Goal: Information Seeking & Learning: Compare options

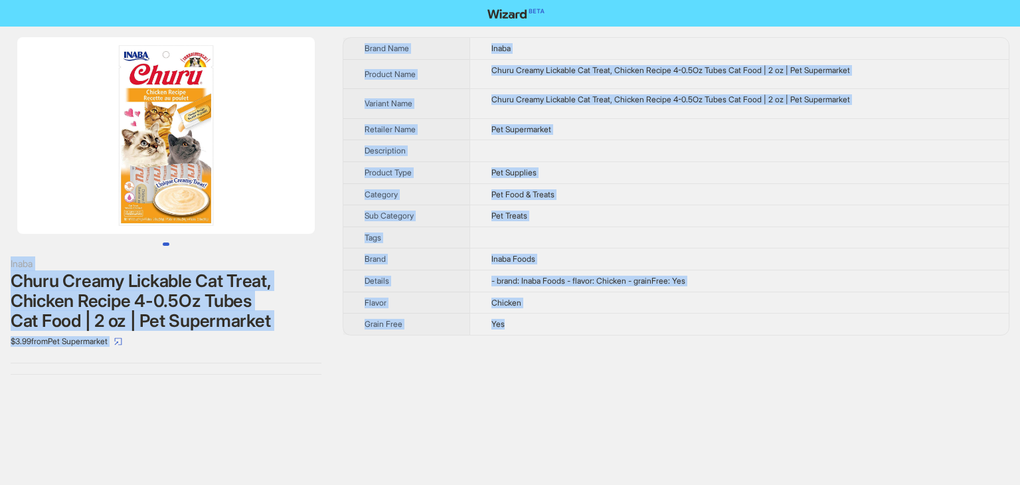
drag, startPoint x: 510, startPoint y: 322, endPoint x: 347, endPoint y: -8, distance: 368.3
click at [347, 0] on html "Inaba Churu Creamy Lickable Cat Treat, Chicken Recipe 4-0.5Oz Tubes Cat Food | …" at bounding box center [510, 242] width 1020 height 485
copy div "Inaba Churu Creamy Lickable Cat Treat, Chicken Recipe 4-0.5Oz Tubes Cat Food | …"
click at [640, 39] on td "Inaba" at bounding box center [739, 48] width 539 height 21
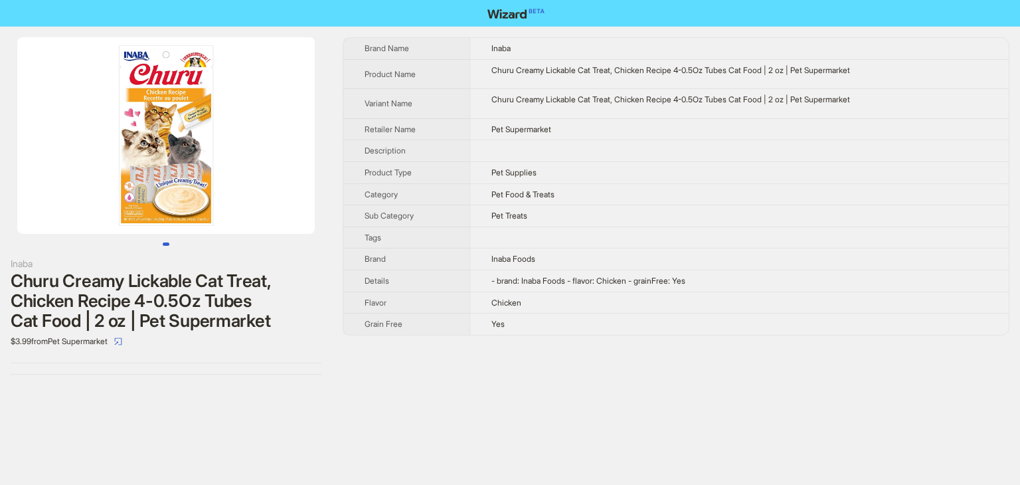
click at [592, 37] on div "Brand Name Inaba Product Name Churu Creamy Lickable Cat Treat, Chicken Recipe 4…" at bounding box center [676, 186] width 667 height 298
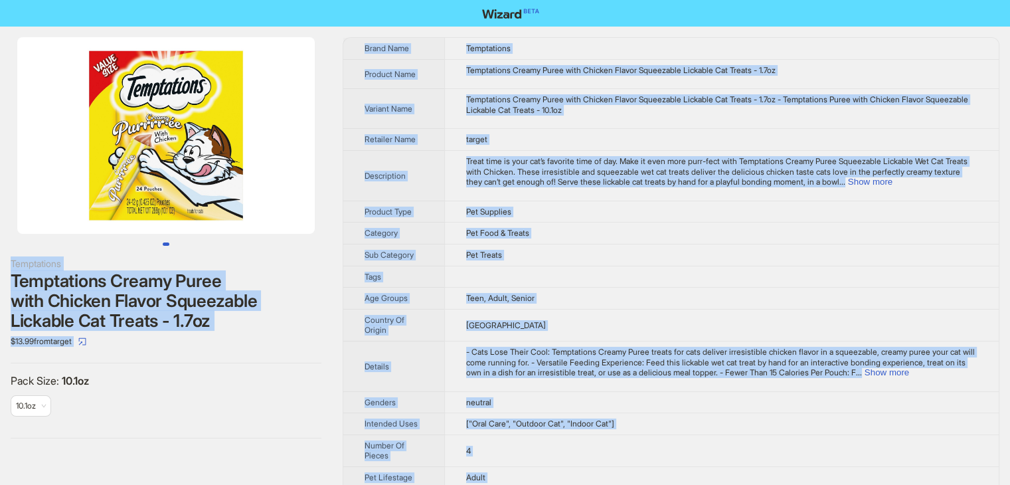
drag, startPoint x: 531, startPoint y: 466, endPoint x: 268, endPoint y: -13, distance: 546.4
click at [268, 0] on html "Temptations Temptations Creamy Puree with Chicken Flavor Squeezable Lickable Ca…" at bounding box center [505, 302] width 1010 height 604
copy div "Temptations Temptations Creamy Puree with Chicken Flavor Squeezable Lickable Ca…"
click at [711, 126] on td "Temptations Creamy Puree with Chicken Flavor Squeezable Lickable Cat Treats - 1…" at bounding box center [721, 109] width 555 height 40
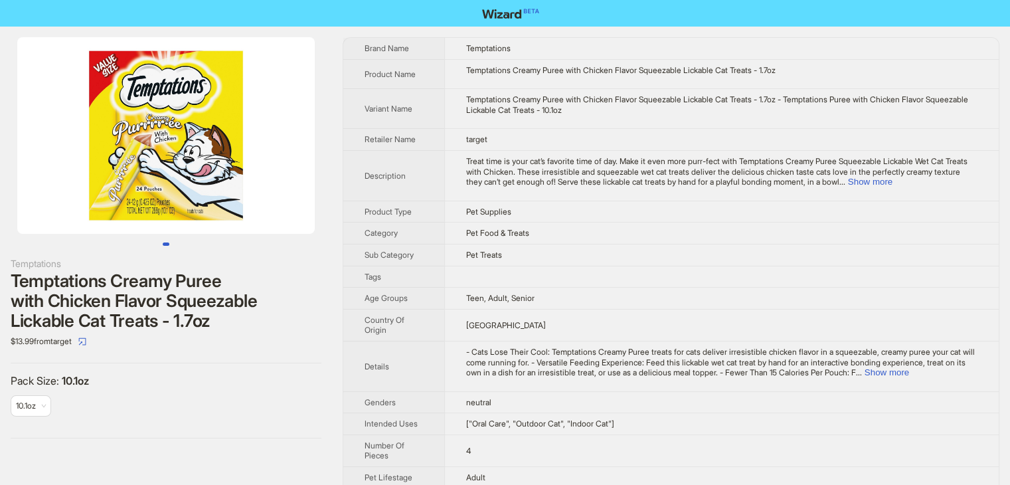
click at [711, 126] on td "Temptations Creamy Puree with Chicken Flavor Squeezable Lickable Cat Treats - 1…" at bounding box center [721, 109] width 555 height 40
click at [893, 179] on button "Show more" at bounding box center [870, 182] width 45 height 10
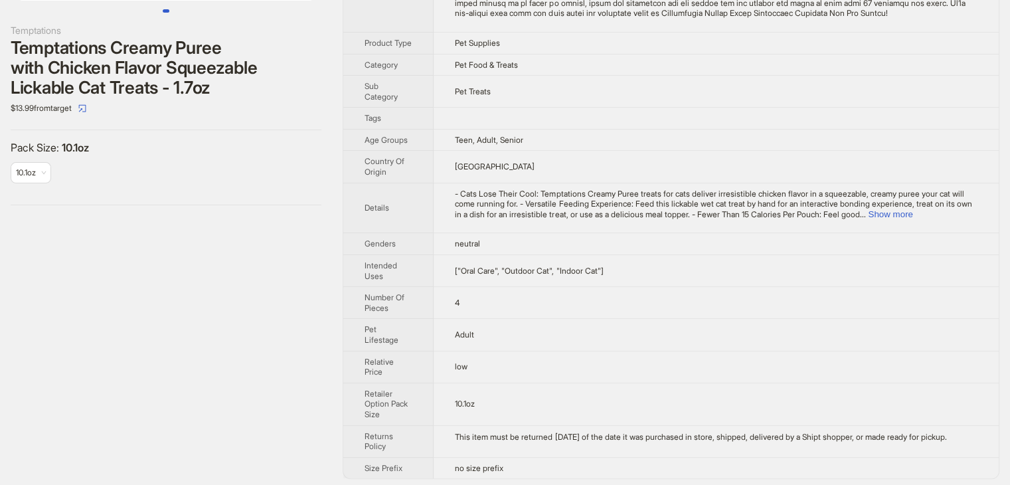
scroll to position [254, 0]
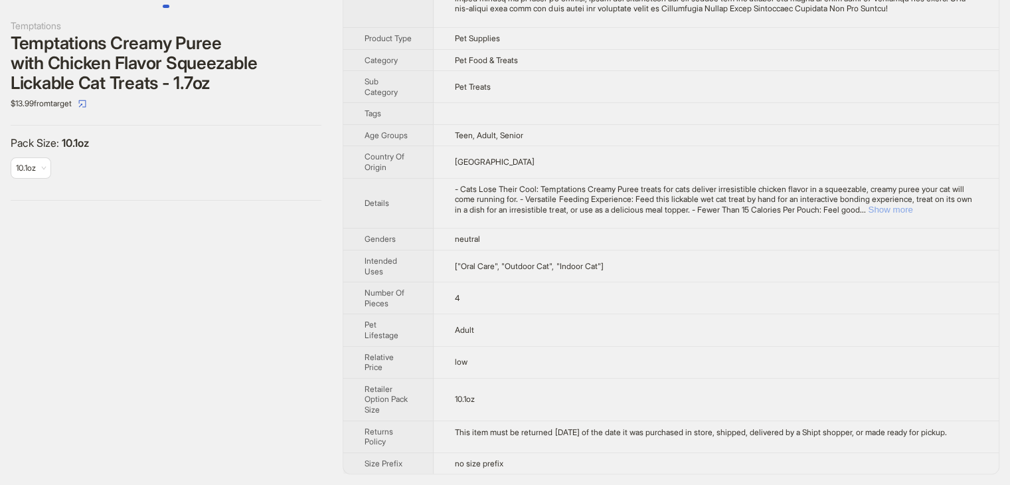
click at [913, 213] on button "Show more" at bounding box center [890, 210] width 45 height 10
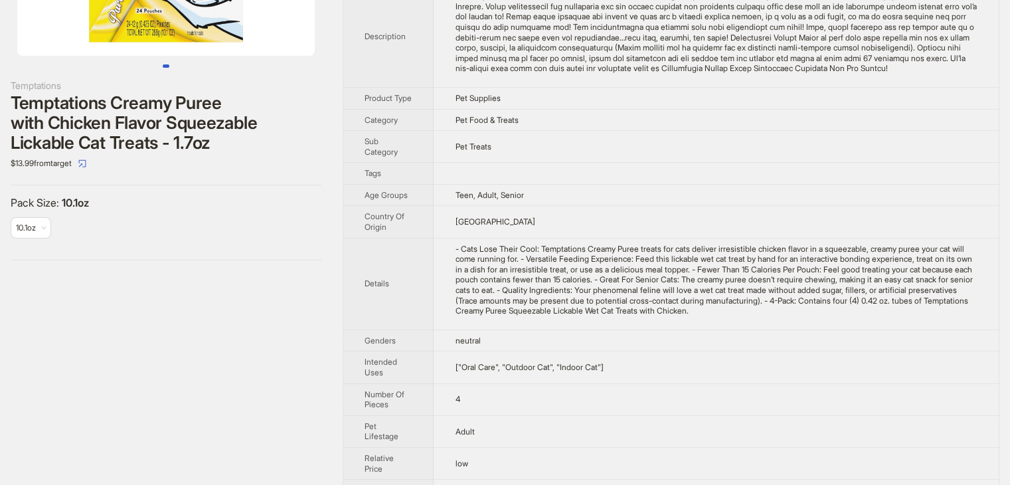
scroll to position [0, 0]
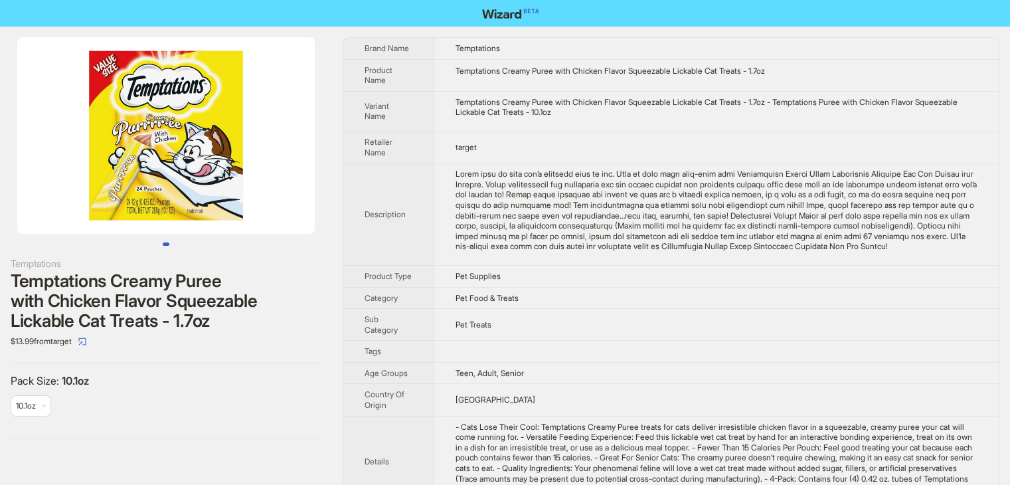
click at [858, 112] on div "Temptations Creamy Puree with Chicken Flavor Squeezable Lickable Cat Treats - 1…" at bounding box center [716, 107] width 523 height 21
click at [675, 139] on td "target" at bounding box center [716, 147] width 565 height 32
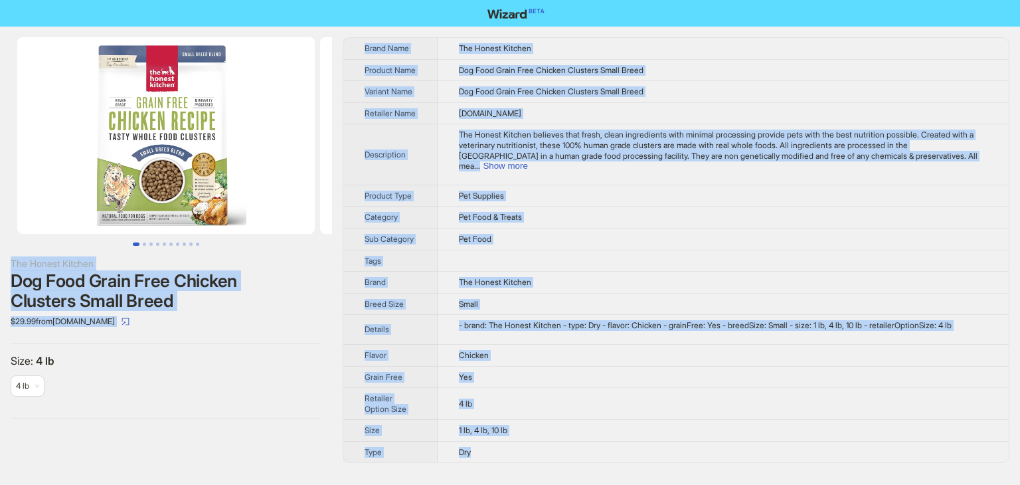
drag, startPoint x: 482, startPoint y: 454, endPoint x: 331, endPoint y: -37, distance: 514.1
click at [331, 0] on html "The Honest Kitchen Dog Food Grain Free Chicken Clusters Small Breed $29.99 from…" at bounding box center [510, 242] width 1020 height 485
copy div "The Honest Kitchen Dog Food Grain Free Chicken Clusters Small Breed $29.99 from…"
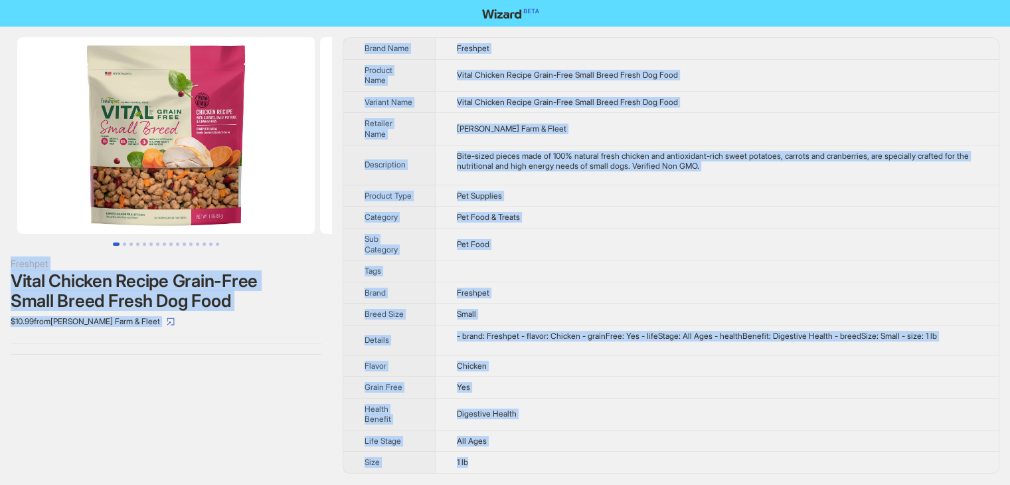
drag, startPoint x: 480, startPoint y: 462, endPoint x: 306, endPoint y: -7, distance: 500.6
click at [306, 0] on html "Freshpet Vital Chicken Recipe Grain-Free Small Breed Fresh Dog Food $10.99 from…" at bounding box center [505, 242] width 1010 height 485
copy div "Freshpet Vital Chicken Recipe Grain-Free Small Breed Fresh Dog Food $10.99 from…"
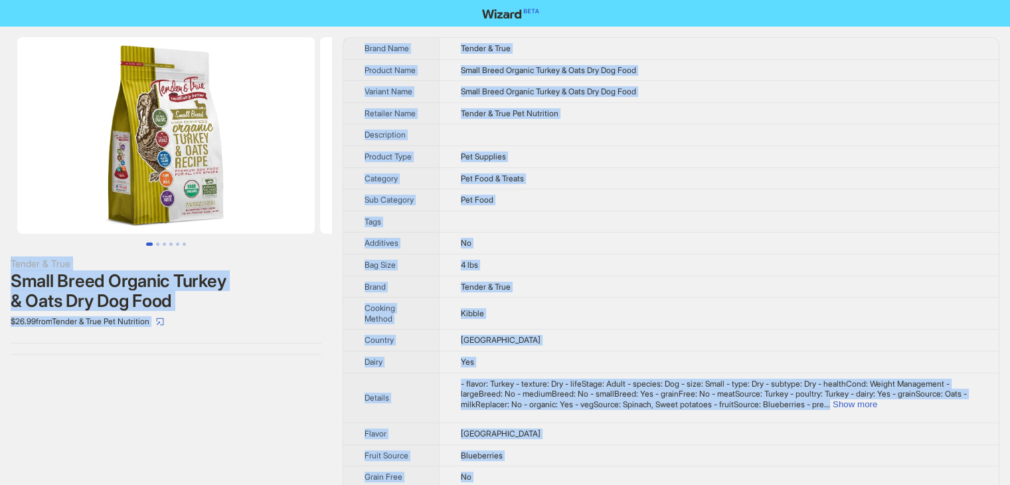
drag, startPoint x: 567, startPoint y: 460, endPoint x: 268, endPoint y: -58, distance: 598.1
copy div "Tender & True Small Breed Organic Turkey & Oats Dry Dog Food $26.99 from Tender…"
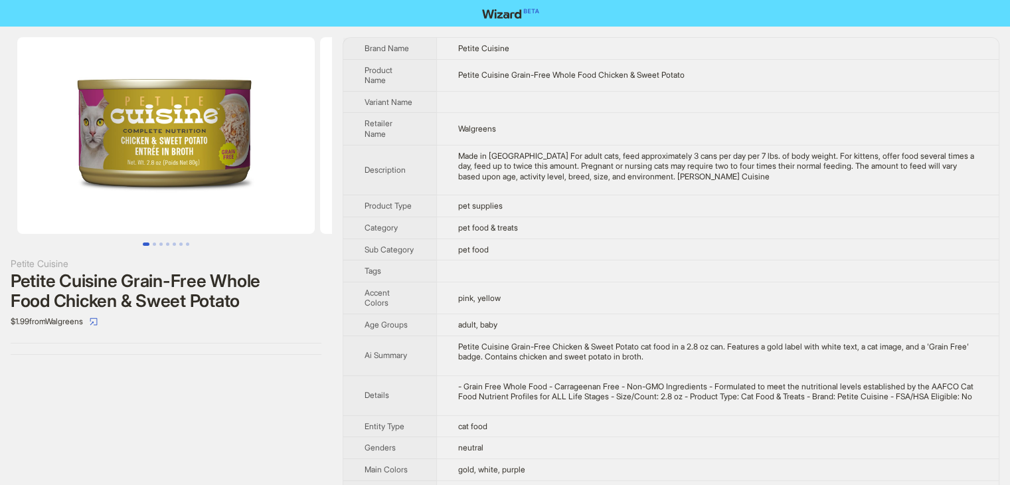
click at [590, 110] on td at bounding box center [717, 102] width 563 height 22
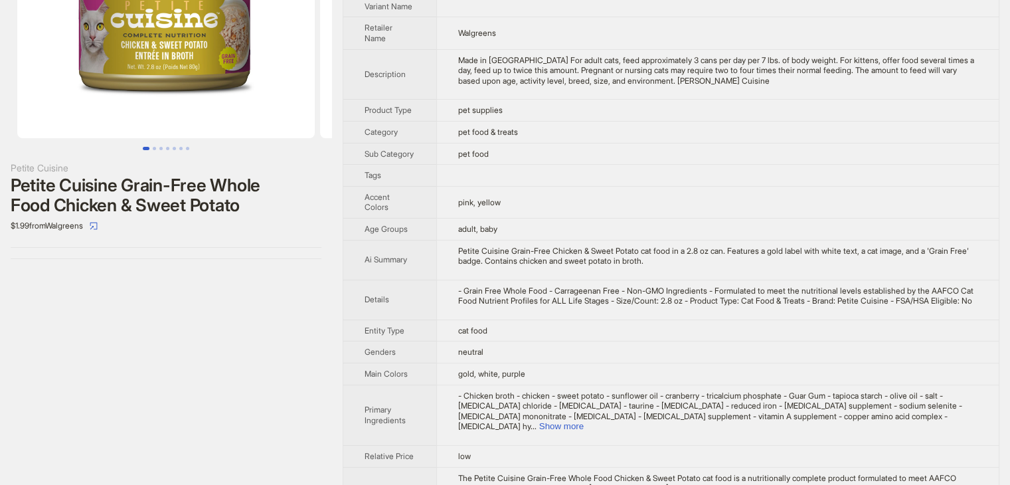
scroll to position [178, 0]
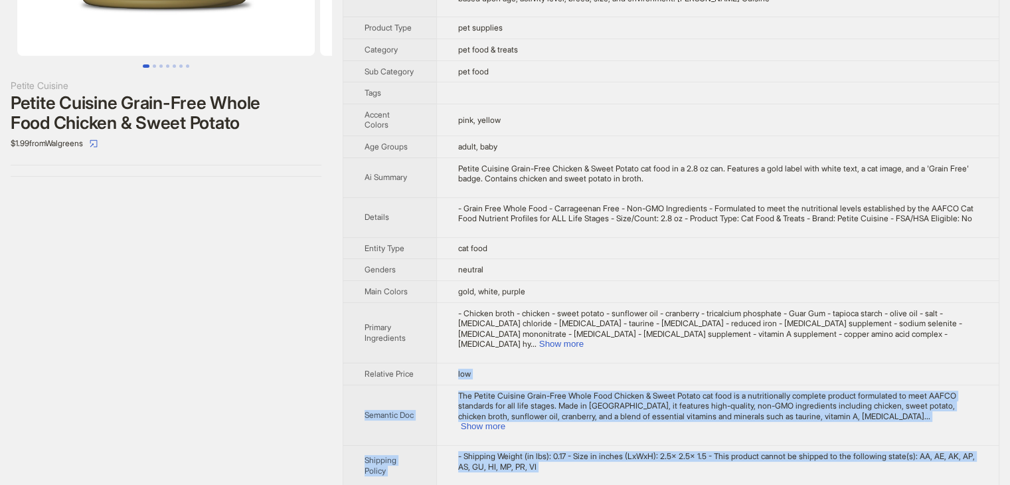
drag, startPoint x: 508, startPoint y: 465, endPoint x: 444, endPoint y: 357, distance: 125.4
click at [444, 357] on tbody "Brand Name Petite Cuisine Product Name Petite Cuisine Grain-Free Whole Food Chi…" at bounding box center [671, 183] width 656 height 647
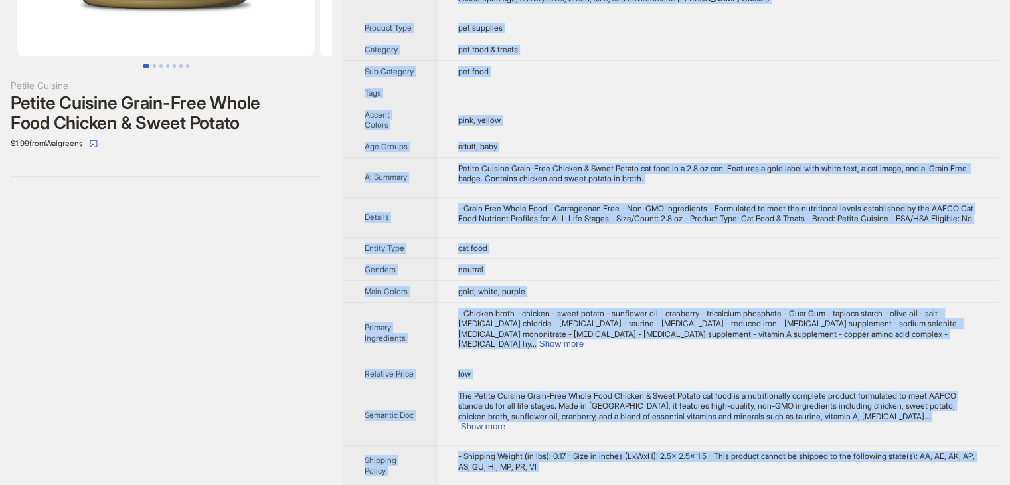
scroll to position [0, 0]
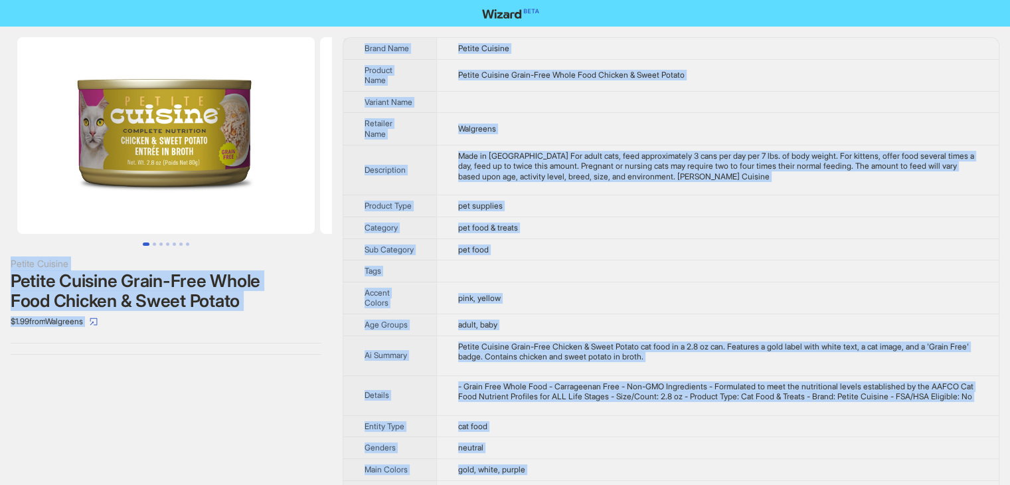
drag, startPoint x: 515, startPoint y: 463, endPoint x: 380, endPoint y: -58, distance: 537.9
click at [380, 0] on html "Petite Cuisine Petite Cuisine Grain-Free Whole Food Chicken & Sweet Potato $1.9…" at bounding box center [505, 348] width 1010 height 696
copy div "Petite Cuisine Petite Cuisine Grain-Free Whole Food Chicken & Sweet Potato $1.9…"
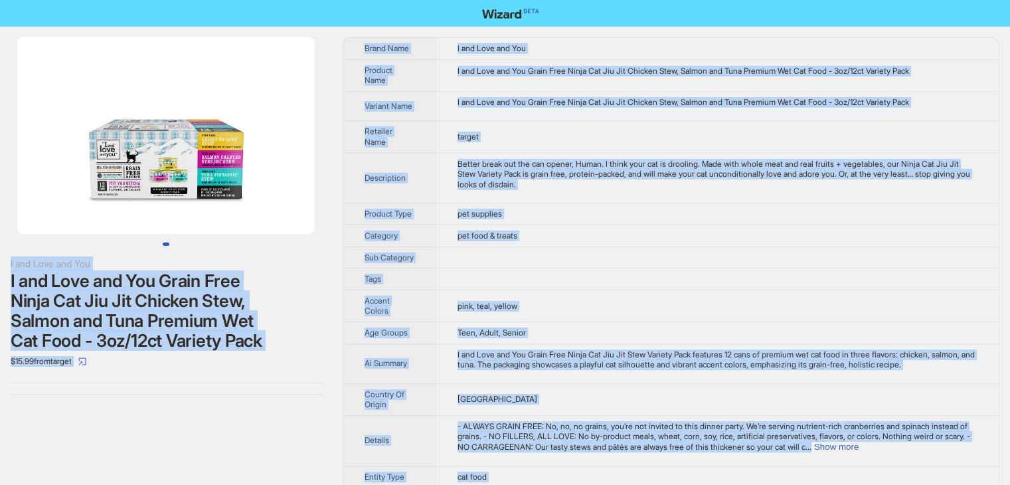
drag, startPoint x: 481, startPoint y: 468, endPoint x: 338, endPoint y: -35, distance: 522.1
click at [338, 0] on html "I and Love and You I and Love and You Grain Free Ninja Cat Jiu Jit Chicken Stew…" at bounding box center [505, 402] width 1010 height 804
copy div "I and Love and You I and Love and You Grain Free Ninja Cat Jiu Jit Chicken Stew…"
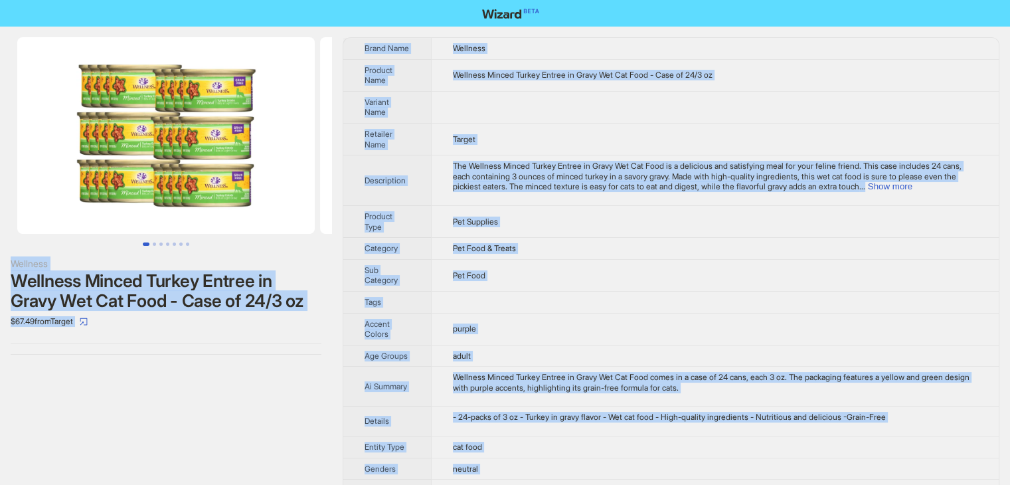
drag, startPoint x: 523, startPoint y: 464, endPoint x: 327, endPoint y: -58, distance: 557.9
click at [327, 0] on html "Wellness Wellness Minced Turkey Entree in Gravy Wet Cat Food - Case of 24/3 oz …" at bounding box center [505, 360] width 1010 height 720
copy div "Wellness Wellness Minced Turkey Entree in Gravy Wet Cat Food - Case of 24/3 oz …"
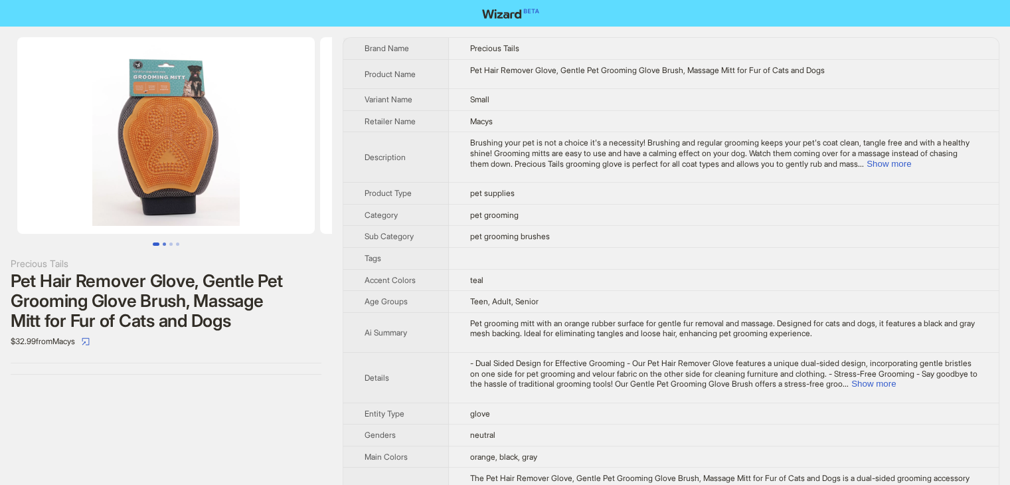
click at [163, 246] on button "Go to slide 2" at bounding box center [164, 243] width 3 height 3
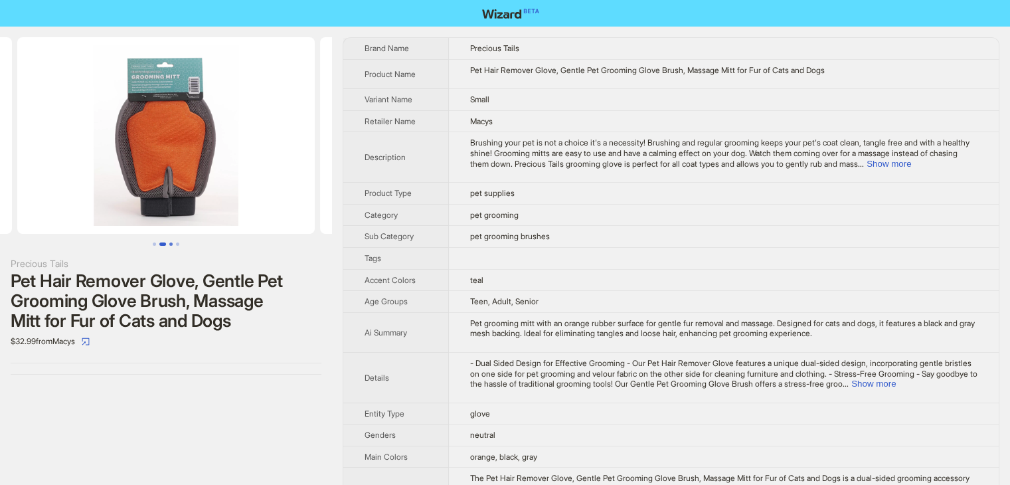
click at [170, 242] on button "Go to slide 3" at bounding box center [170, 243] width 3 height 3
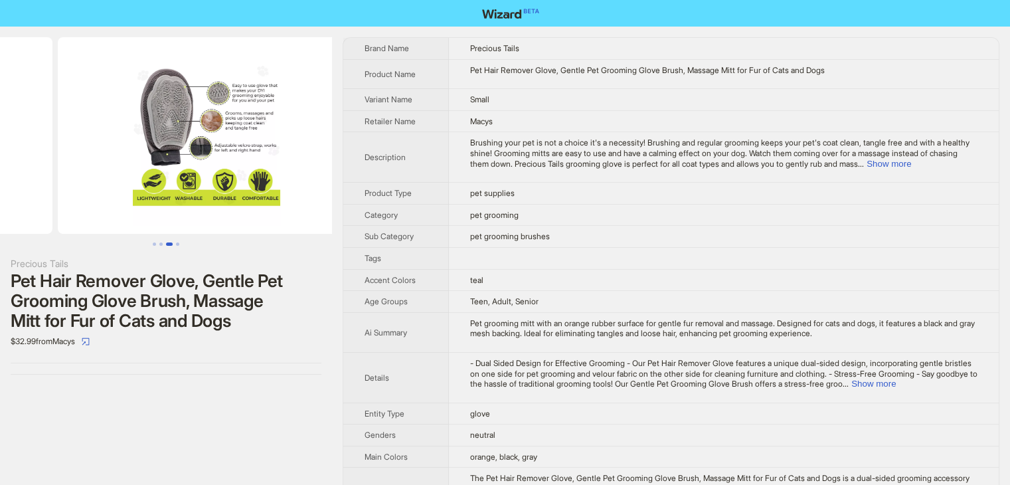
scroll to position [0, 606]
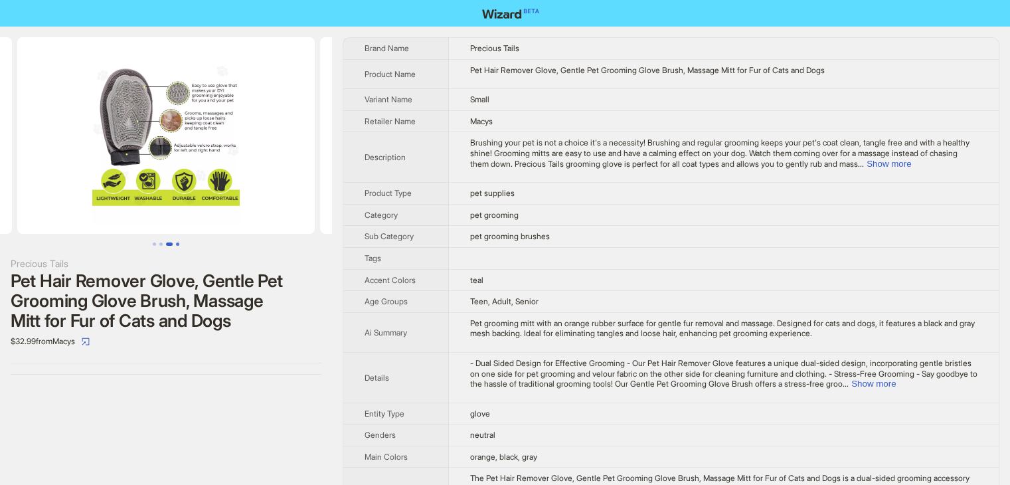
click at [177, 245] on button "Go to slide 4" at bounding box center [177, 243] width 3 height 3
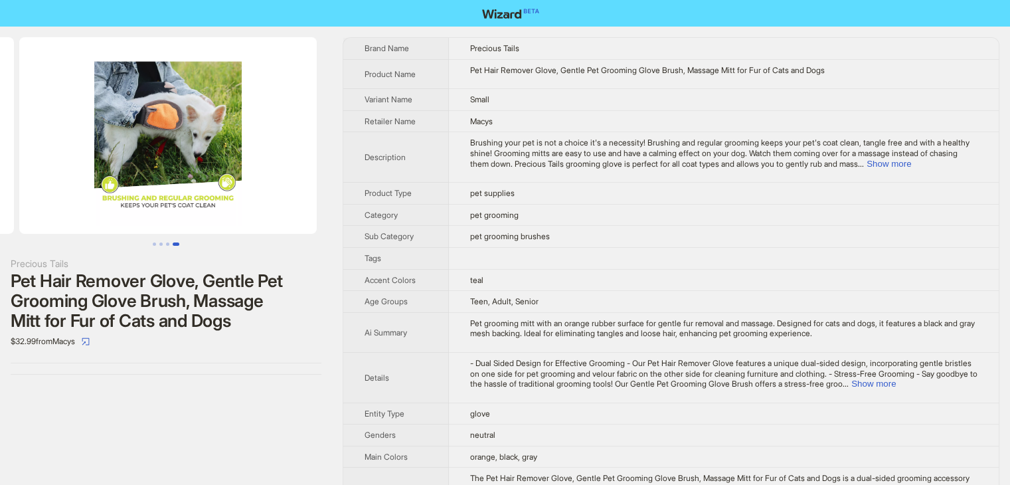
scroll to position [0, 909]
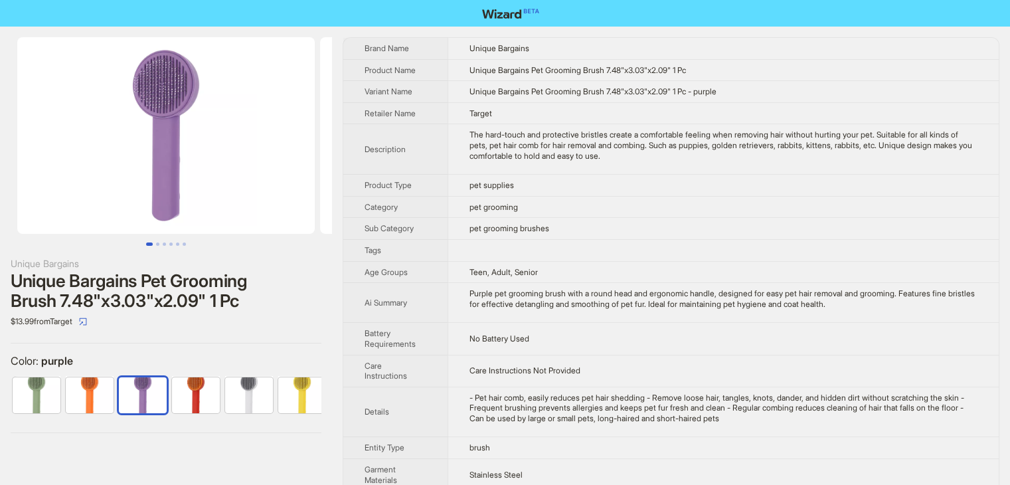
scroll to position [0, 8]
